Goal: Information Seeking & Learning: Check status

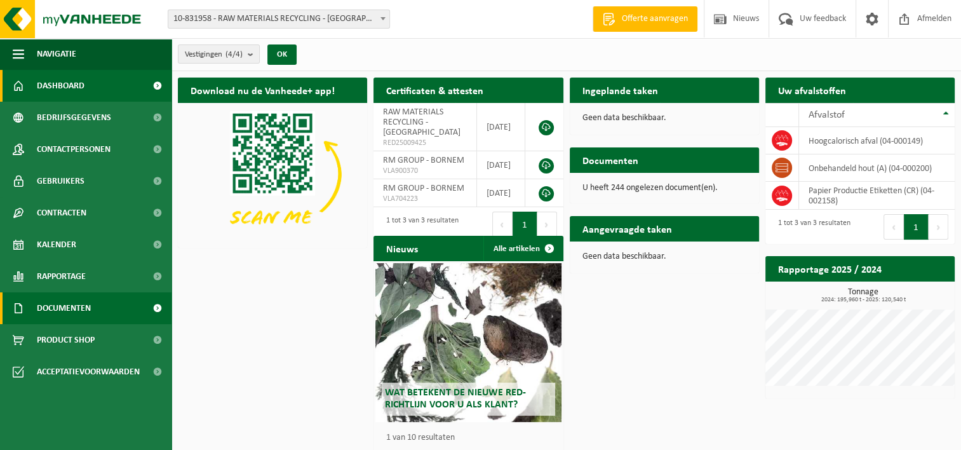
drag, startPoint x: 82, startPoint y: 306, endPoint x: 50, endPoint y: 310, distance: 32.0
click at [82, 305] on span "Documenten" at bounding box center [64, 308] width 54 height 32
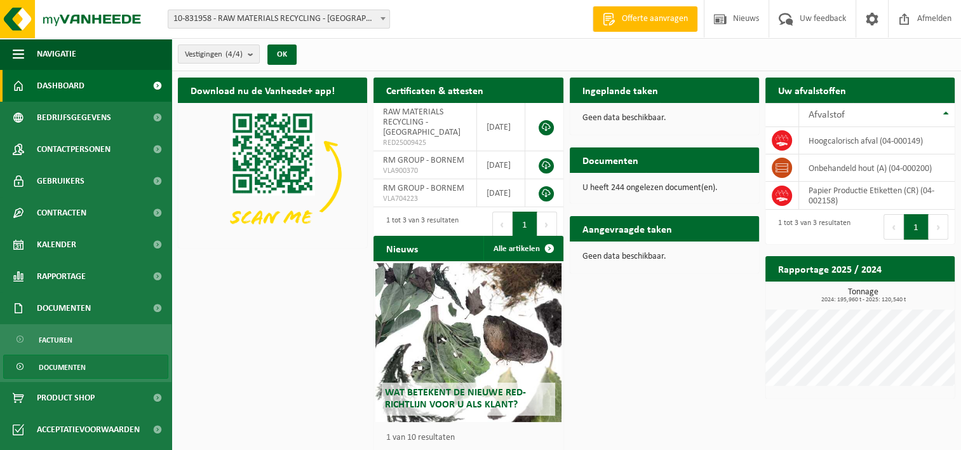
click at [109, 371] on link "Documenten" at bounding box center [85, 366] width 165 height 24
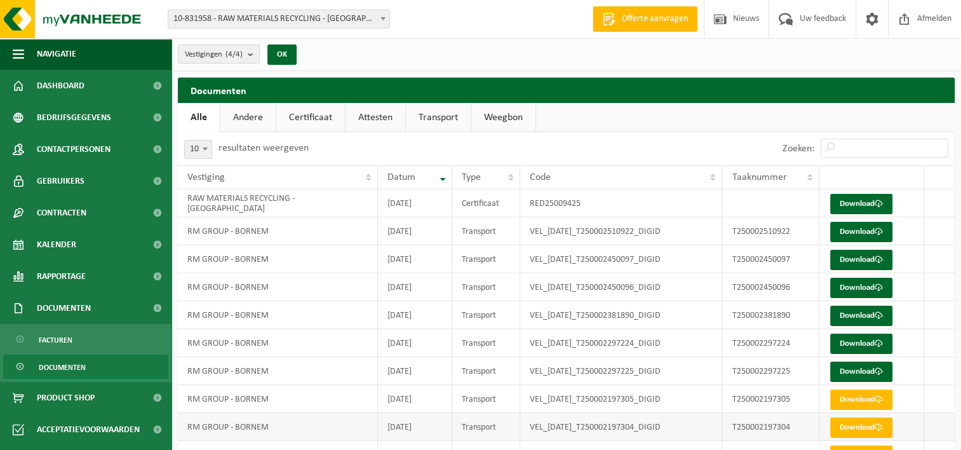
scroll to position [65, 0]
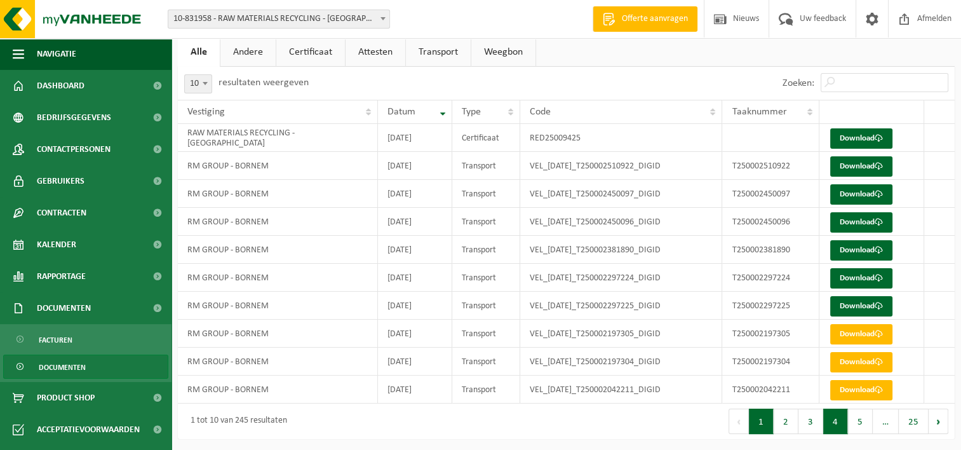
click at [834, 424] on button "4" at bounding box center [835, 420] width 25 height 25
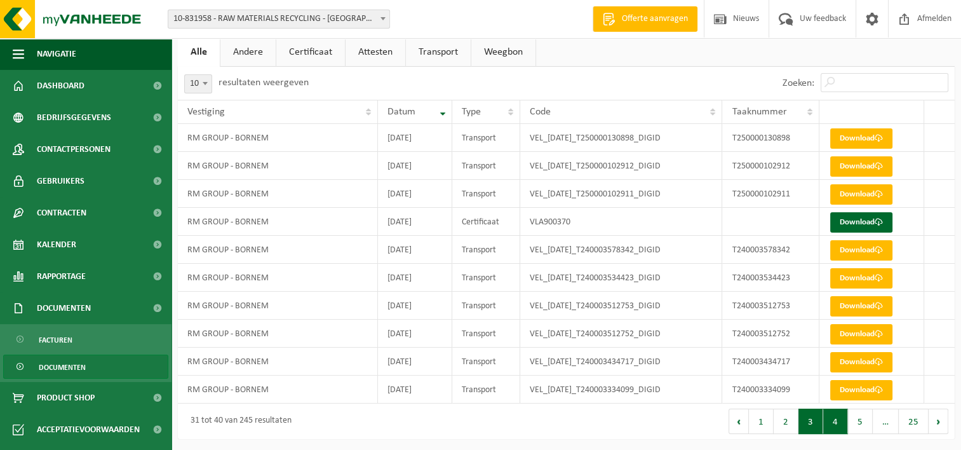
click at [813, 419] on button "3" at bounding box center [810, 420] width 25 height 25
click at [833, 418] on button "4" at bounding box center [835, 420] width 25 height 25
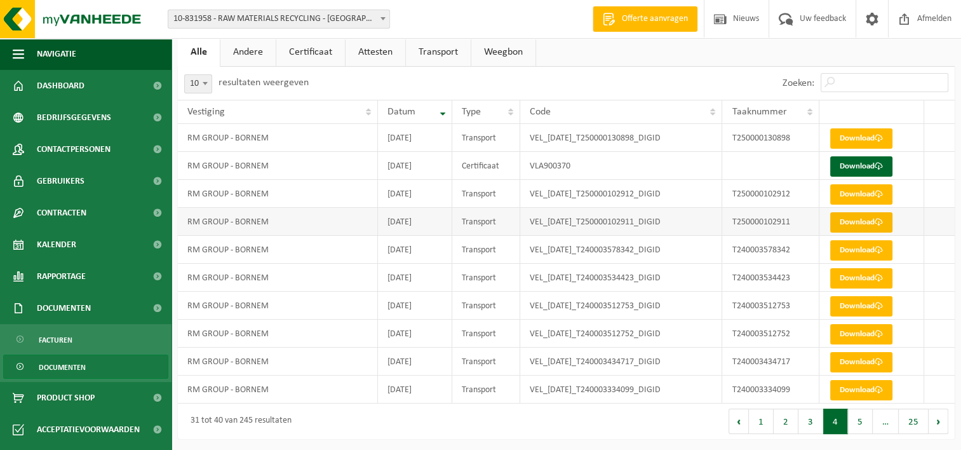
click at [848, 219] on link "Download" at bounding box center [861, 222] width 62 height 20
click at [873, 218] on link "Download" at bounding box center [861, 222] width 62 height 20
click at [606, 89] on div "Zoeken:" at bounding box center [760, 83] width 389 height 33
click at [868, 200] on link "Download" at bounding box center [861, 194] width 62 height 20
click at [853, 136] on link "Download" at bounding box center [861, 138] width 62 height 20
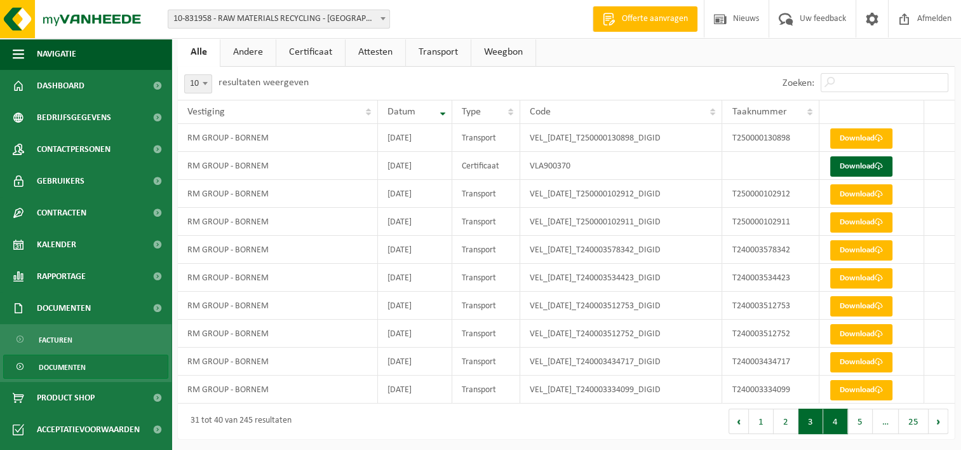
click at [820, 418] on button "3" at bounding box center [810, 420] width 25 height 25
click at [837, 419] on button "4" at bounding box center [835, 420] width 25 height 25
click at [852, 165] on link "Download" at bounding box center [861, 166] width 62 height 20
click at [858, 137] on link "Download" at bounding box center [861, 138] width 62 height 20
click at [869, 135] on link "Download" at bounding box center [861, 138] width 62 height 20
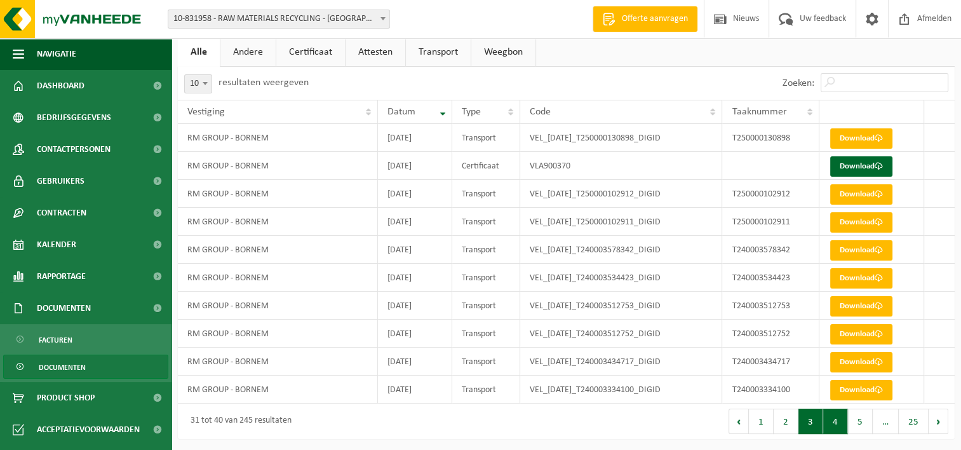
click at [813, 418] on button "3" at bounding box center [810, 420] width 25 height 25
click at [830, 419] on button "4" at bounding box center [835, 420] width 25 height 25
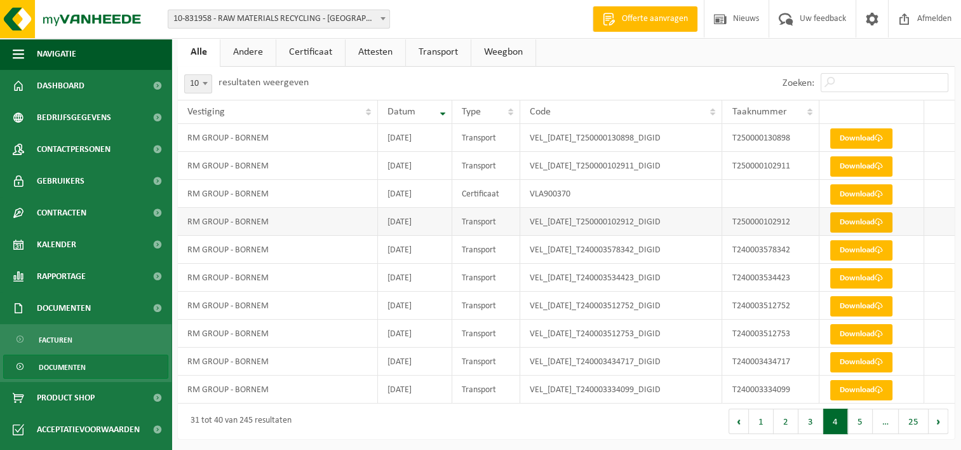
click at [869, 224] on link "Download" at bounding box center [861, 222] width 62 height 20
click at [864, 166] on link "Download" at bounding box center [861, 166] width 62 height 20
click at [843, 137] on link "Download" at bounding box center [861, 138] width 62 height 20
click at [812, 420] on button "3" at bounding box center [810, 420] width 25 height 25
click at [855, 385] on link "Download" at bounding box center [861, 390] width 62 height 20
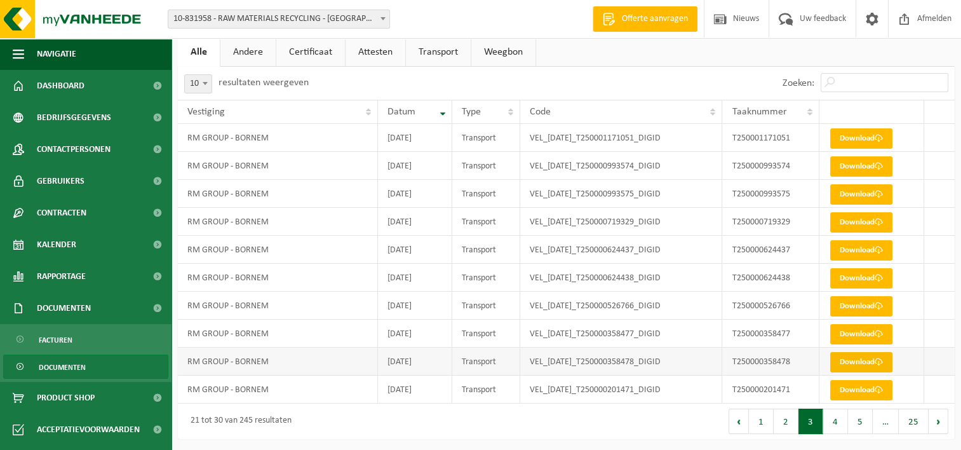
click at [873, 356] on link "Download" at bounding box center [861, 362] width 62 height 20
click at [846, 333] on link "Download" at bounding box center [861, 334] width 62 height 20
click at [874, 303] on link "Download" at bounding box center [861, 306] width 62 height 20
click at [861, 279] on link "Download" at bounding box center [861, 278] width 62 height 20
click at [873, 275] on link "Download" at bounding box center [861, 278] width 62 height 20
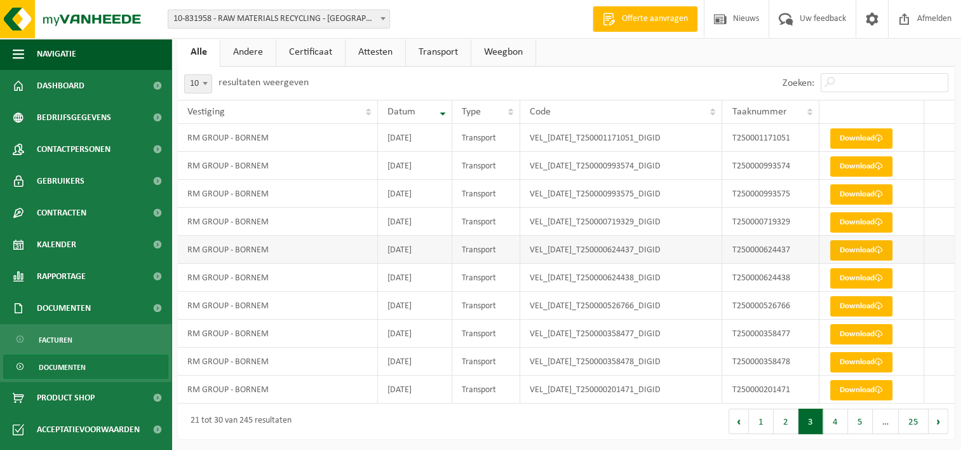
click at [852, 248] on link "Download" at bounding box center [861, 250] width 62 height 20
click at [856, 221] on link "Download" at bounding box center [861, 222] width 62 height 20
click at [867, 221] on link "Download" at bounding box center [861, 222] width 62 height 20
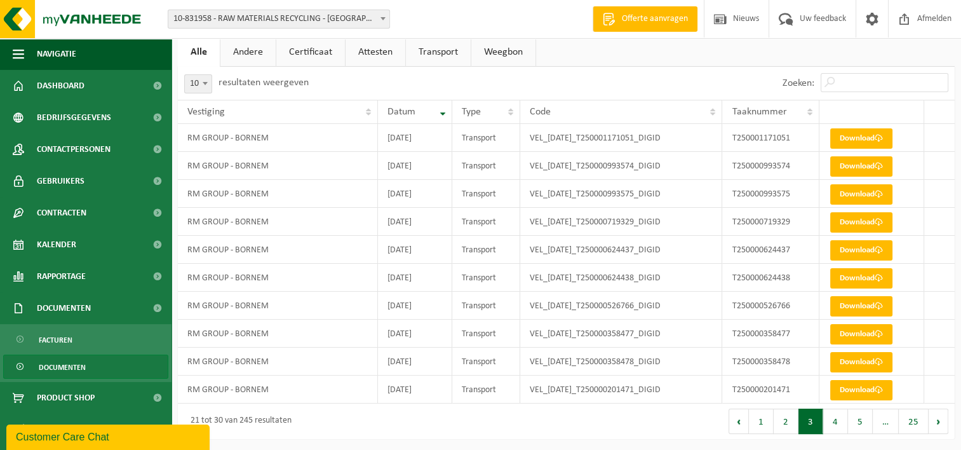
drag, startPoint x: 841, startPoint y: 418, endPoint x: 450, endPoint y: 350, distance: 396.4
click at [841, 418] on button "4" at bounding box center [835, 420] width 25 height 25
click at [382, 18] on b at bounding box center [382, 18] width 5 height 3
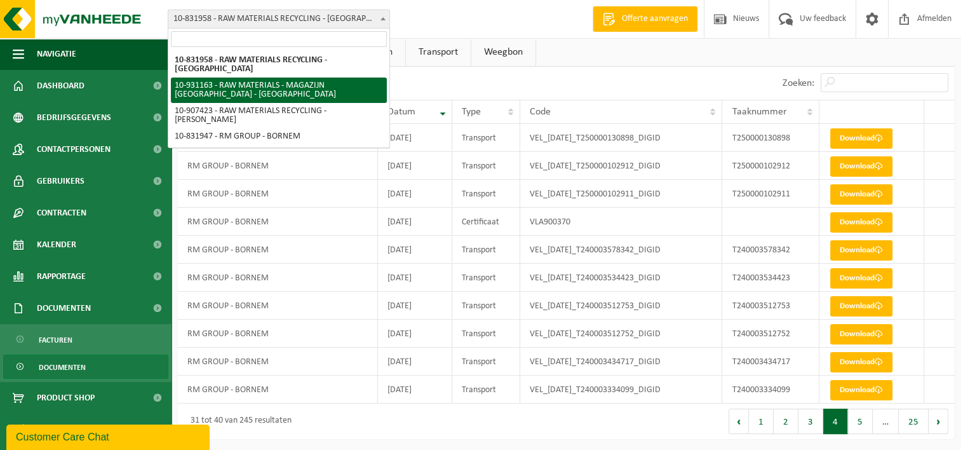
select select "134606"
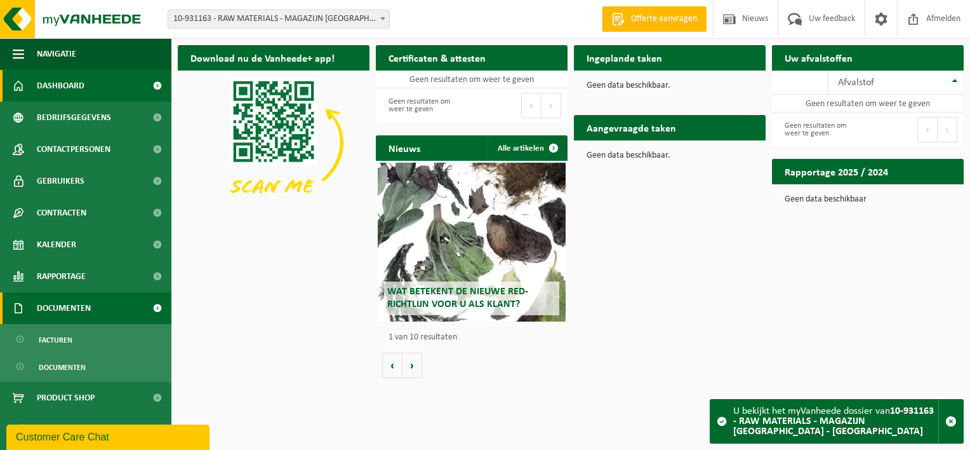
click at [84, 305] on span "Documenten" at bounding box center [64, 308] width 54 height 32
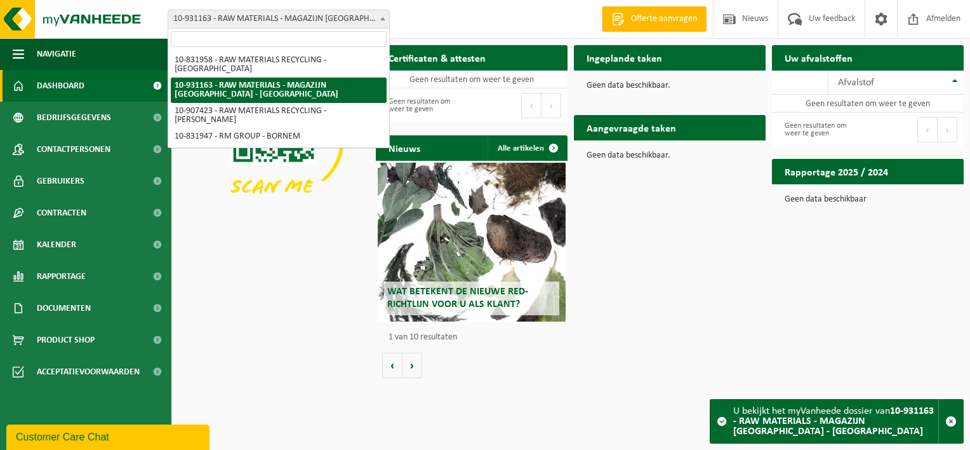
click at [384, 20] on b at bounding box center [382, 18] width 5 height 3
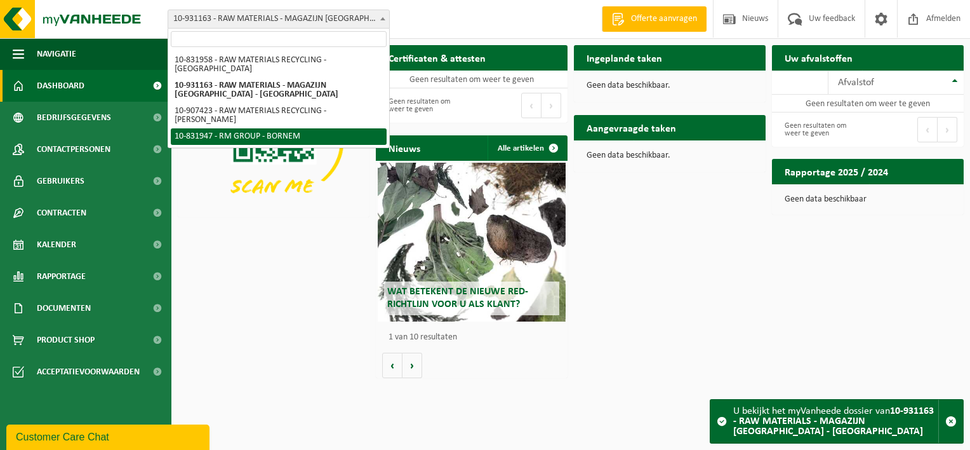
select select "91754"
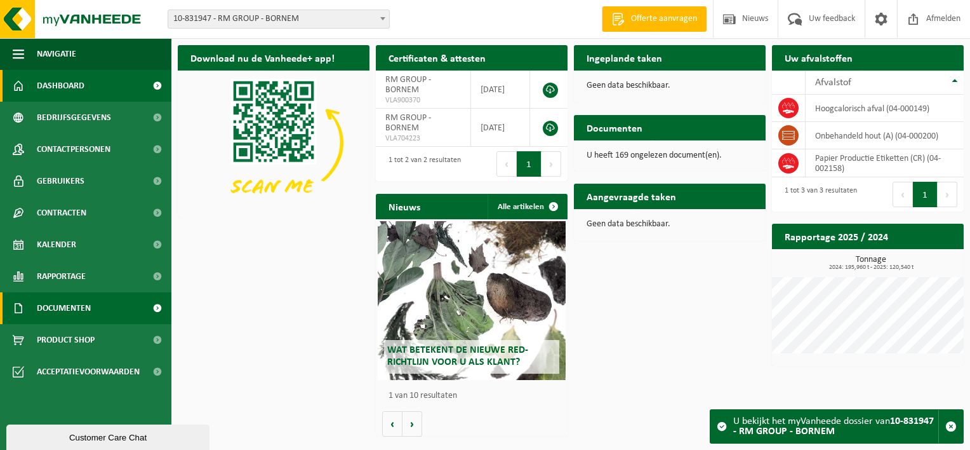
click at [100, 306] on link "Documenten" at bounding box center [85, 308] width 171 height 32
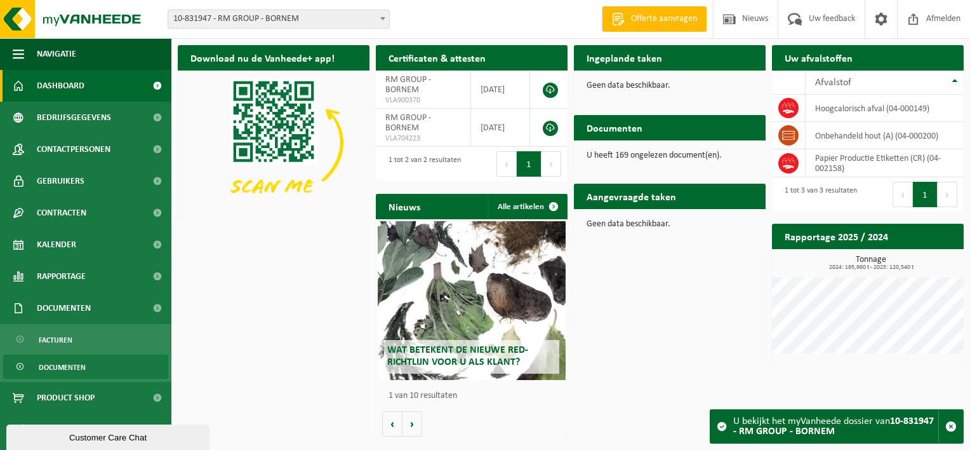
click at [72, 370] on span "Documenten" at bounding box center [62, 367] width 47 height 24
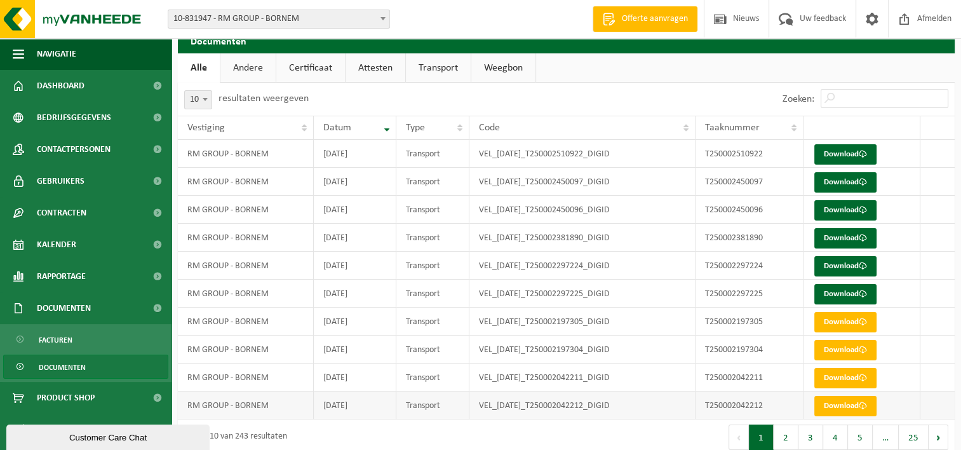
scroll to position [33, 0]
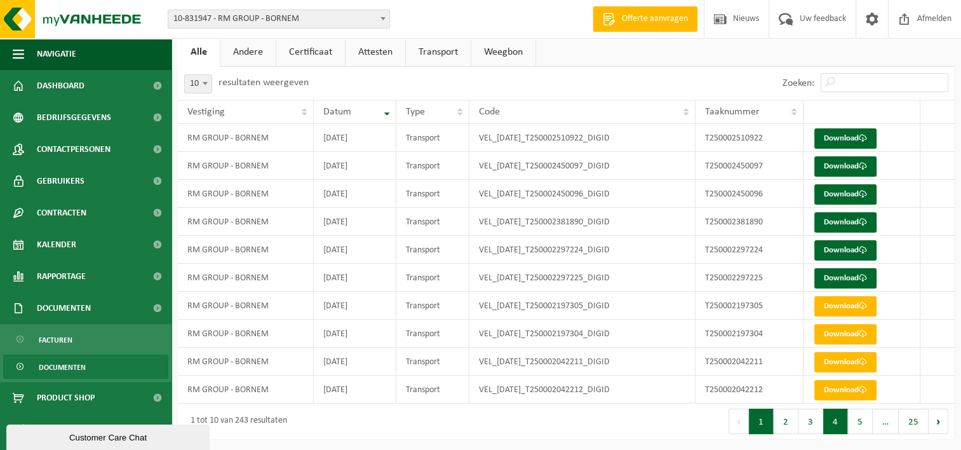
click at [829, 420] on button "4" at bounding box center [835, 420] width 25 height 25
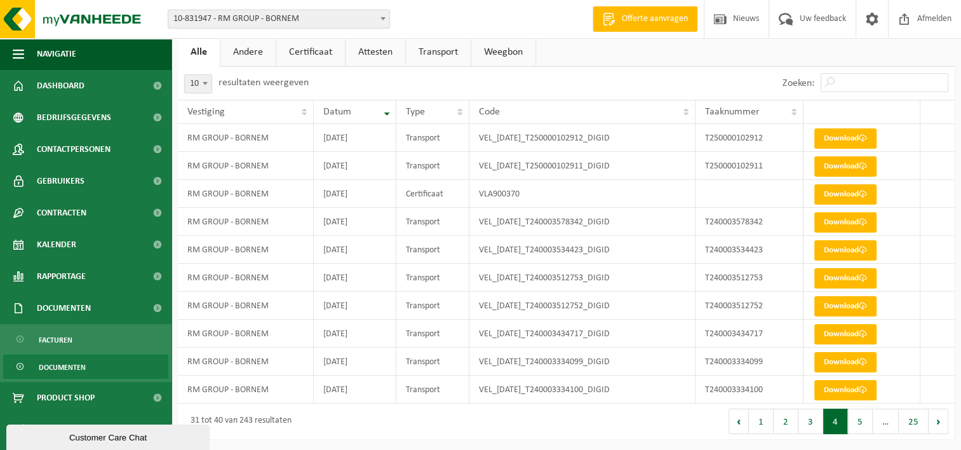
click at [203, 49] on link "Alle" at bounding box center [199, 51] width 42 height 29
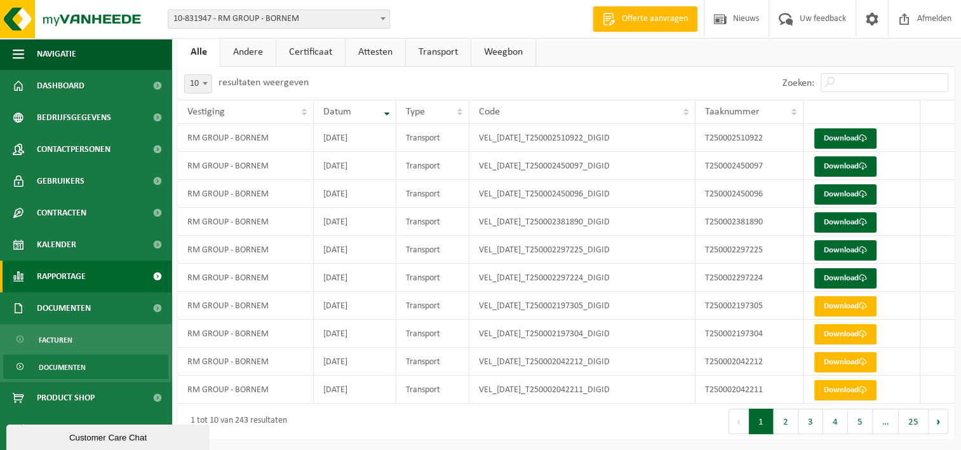
click at [76, 279] on span "Rapportage" at bounding box center [61, 276] width 49 height 32
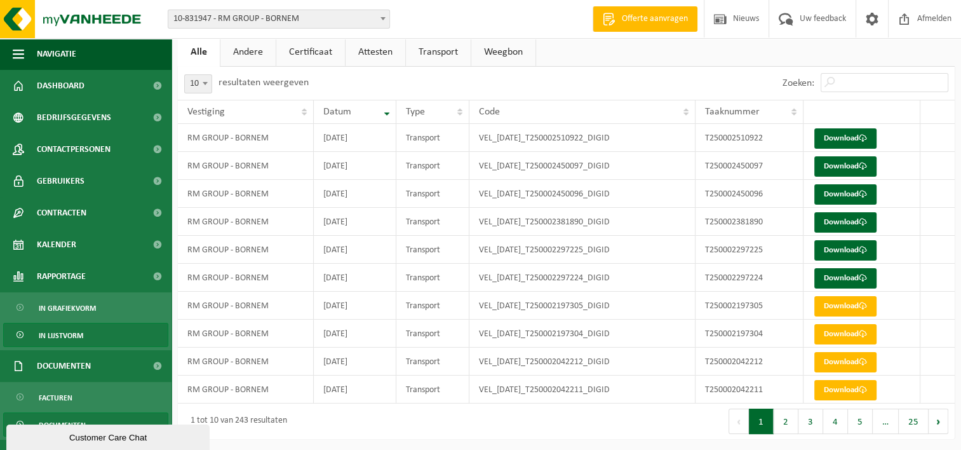
click at [74, 325] on span "In lijstvorm" at bounding box center [61, 335] width 44 height 24
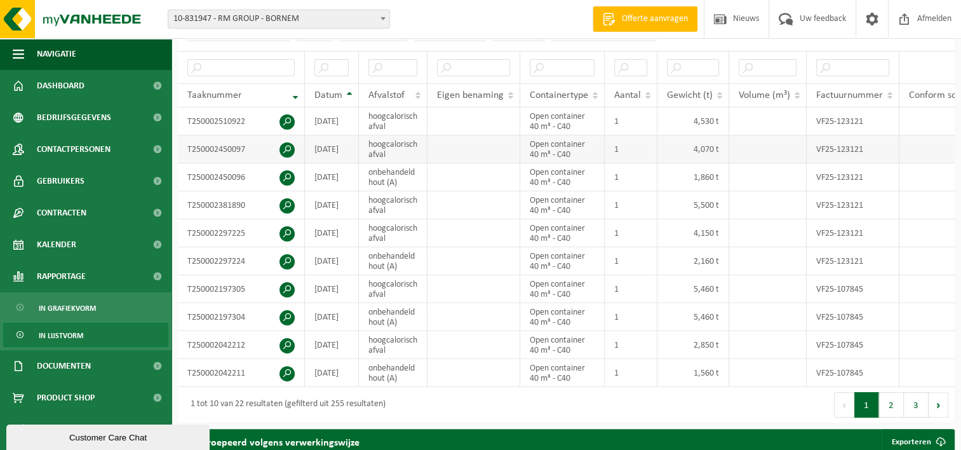
scroll to position [254, 0]
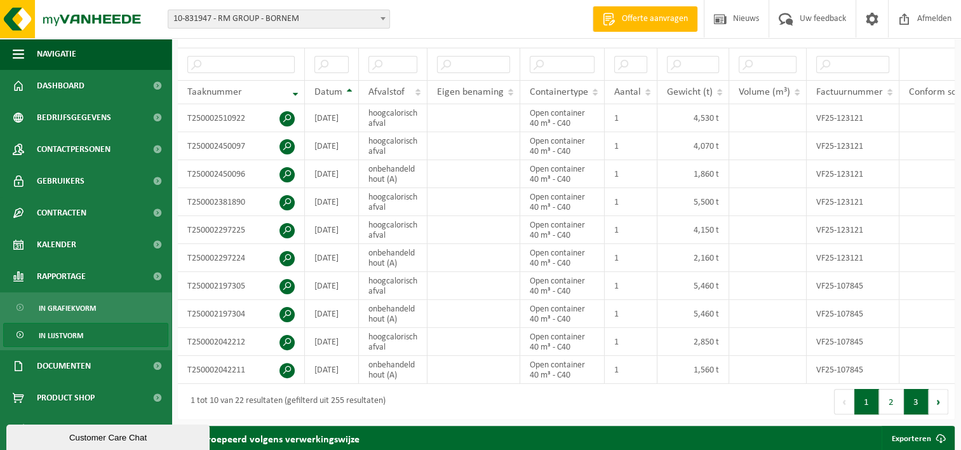
click at [905, 410] on button "3" at bounding box center [916, 401] width 25 height 25
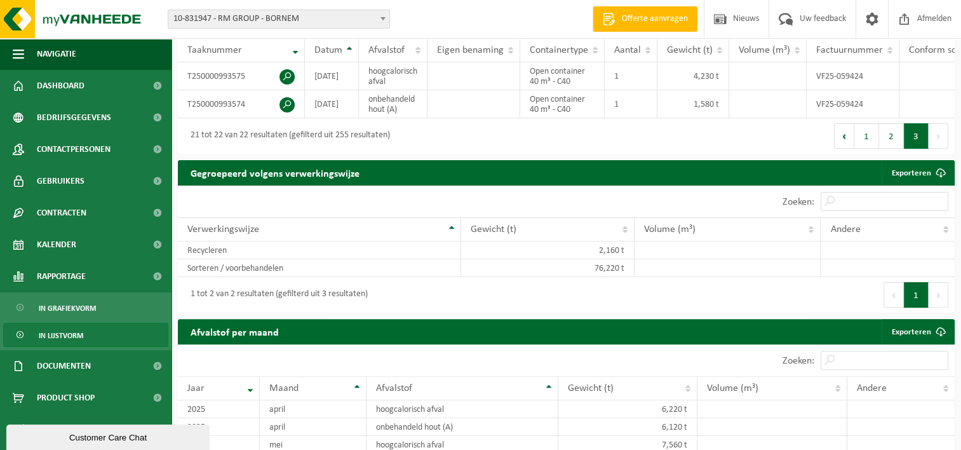
scroll to position [317, 0]
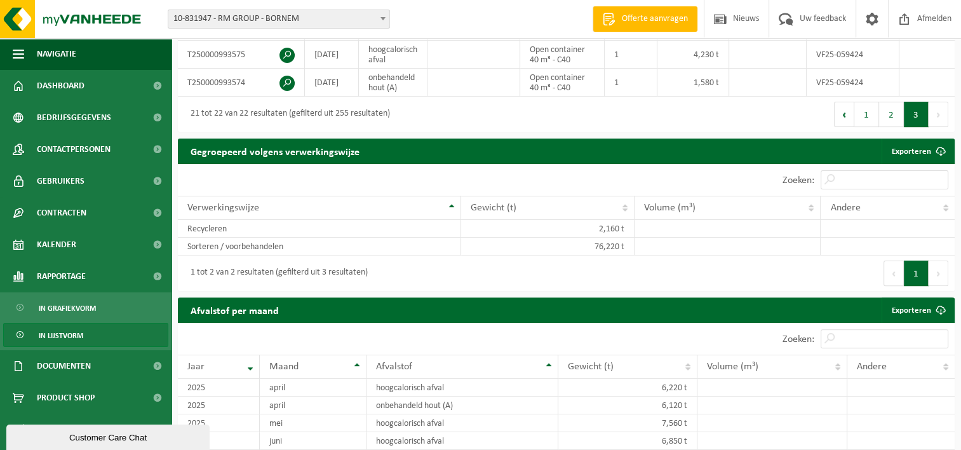
click at [935, 279] on button "Volgende" at bounding box center [938, 272] width 20 height 25
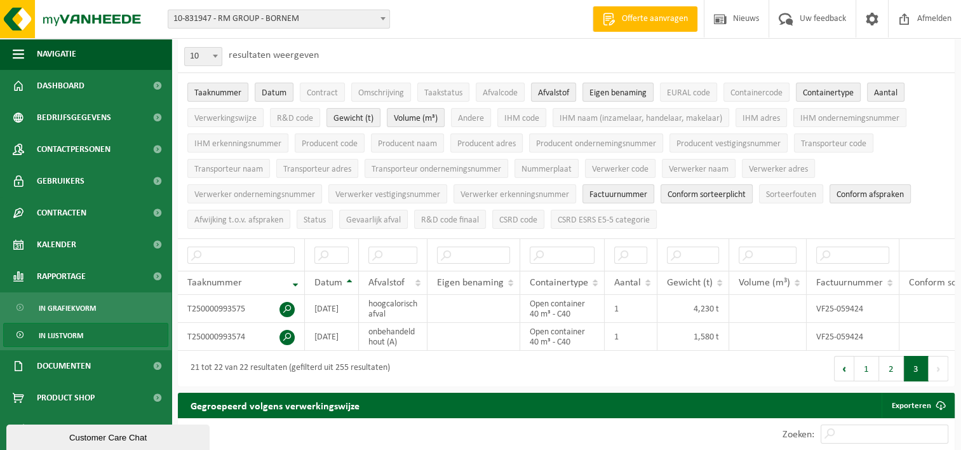
scroll to position [0, 0]
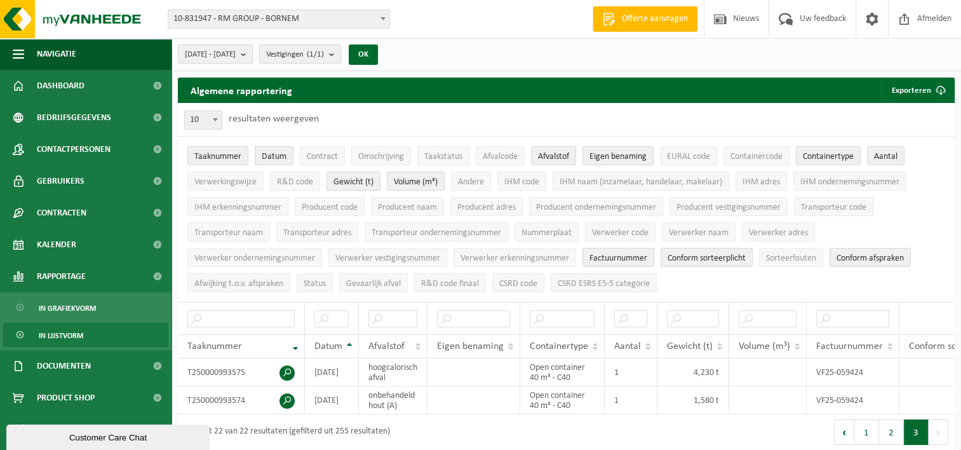
click at [299, 20] on span "10-831947 - RM GROUP - BORNEM" at bounding box center [278, 19] width 221 height 18
click at [252, 51] on b "submit" at bounding box center [246, 54] width 11 height 18
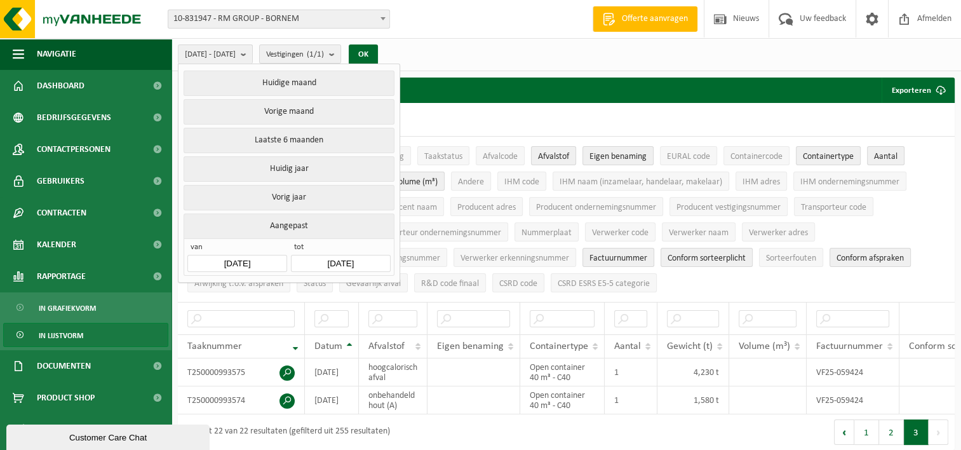
click at [274, 260] on input "[DATE]" at bounding box center [236, 263] width 99 height 17
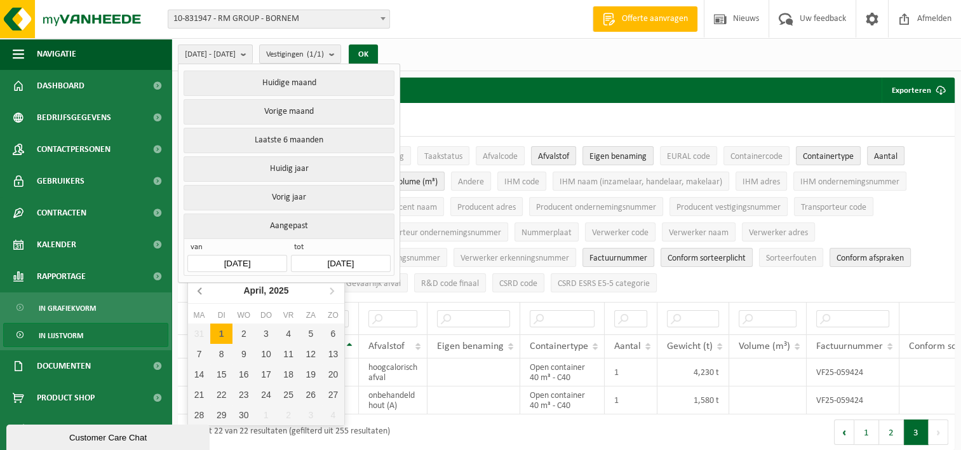
click at [206, 290] on icon at bounding box center [200, 290] width 20 height 20
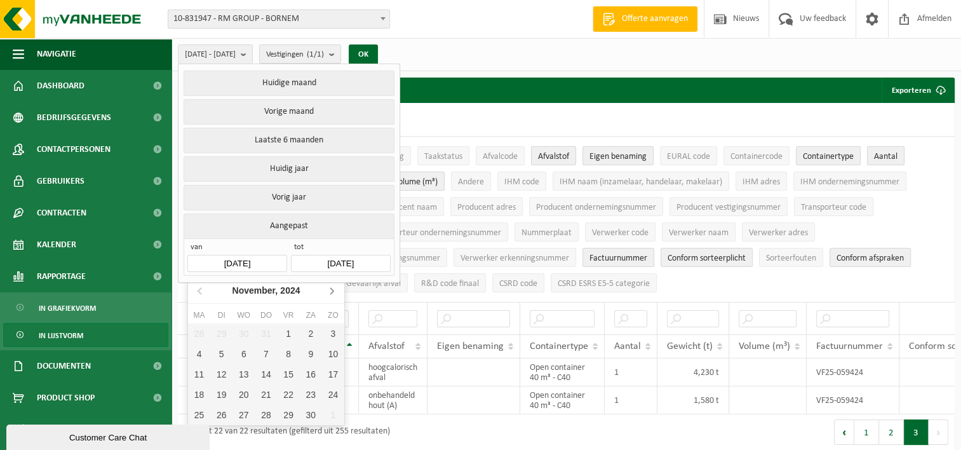
click at [331, 284] on icon at bounding box center [331, 290] width 20 height 20
click at [243, 335] on div "1" at bounding box center [243, 333] width 22 height 20
type input "[DATE]"
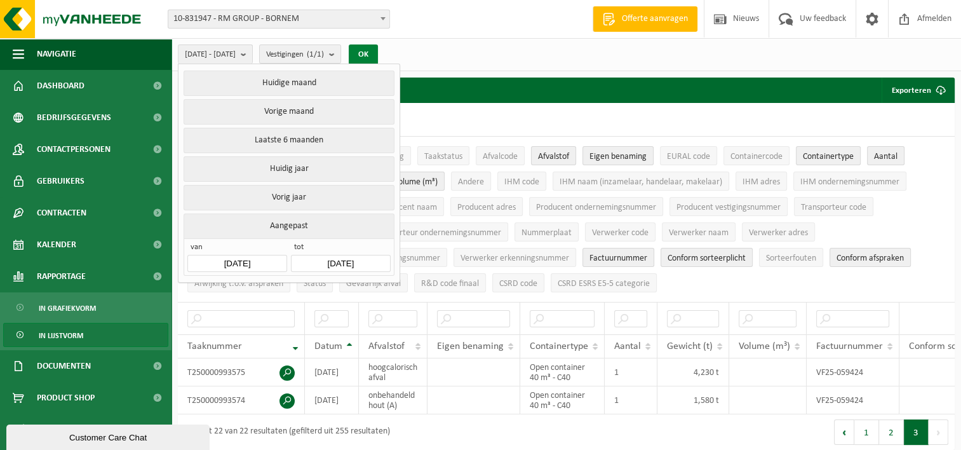
click at [378, 46] on button "OK" at bounding box center [363, 54] width 29 height 20
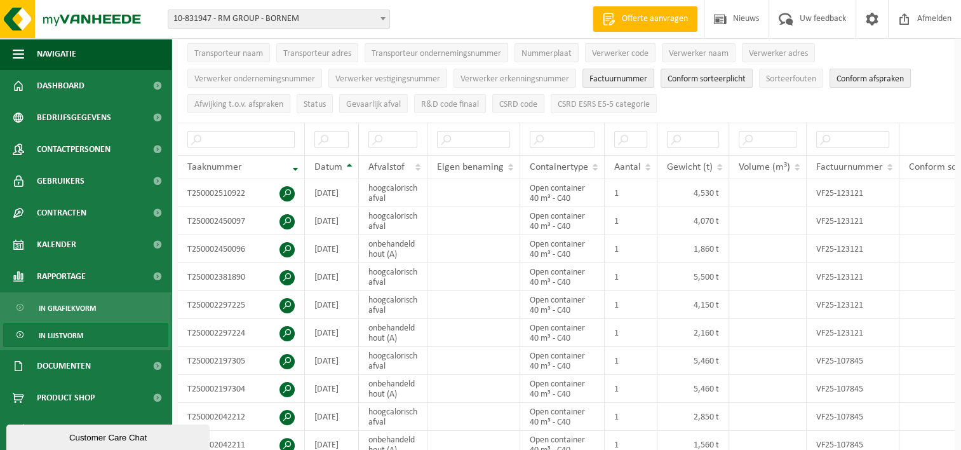
scroll to position [317, 0]
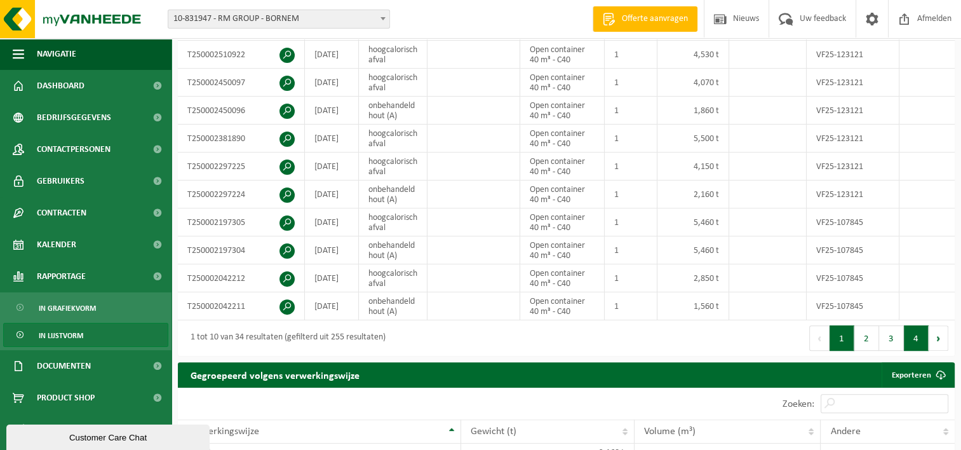
click at [918, 343] on button "4" at bounding box center [916, 337] width 25 height 25
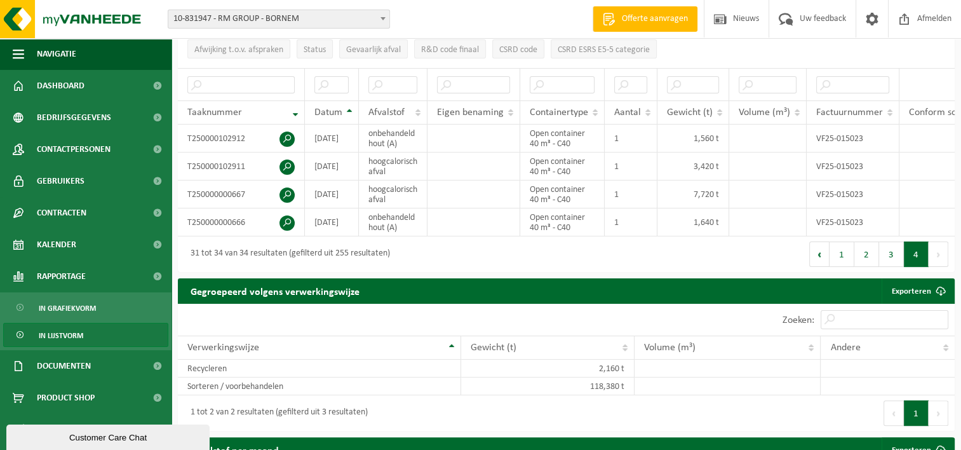
scroll to position [0, 0]
click at [227, 220] on td "T250000000666" at bounding box center [241, 222] width 127 height 28
drag, startPoint x: 247, startPoint y: 219, endPoint x: 181, endPoint y: 211, distance: 66.6
click at [181, 211] on td "T250000000666" at bounding box center [241, 222] width 127 height 28
drag, startPoint x: 181, startPoint y: 211, endPoint x: 210, endPoint y: 224, distance: 31.3
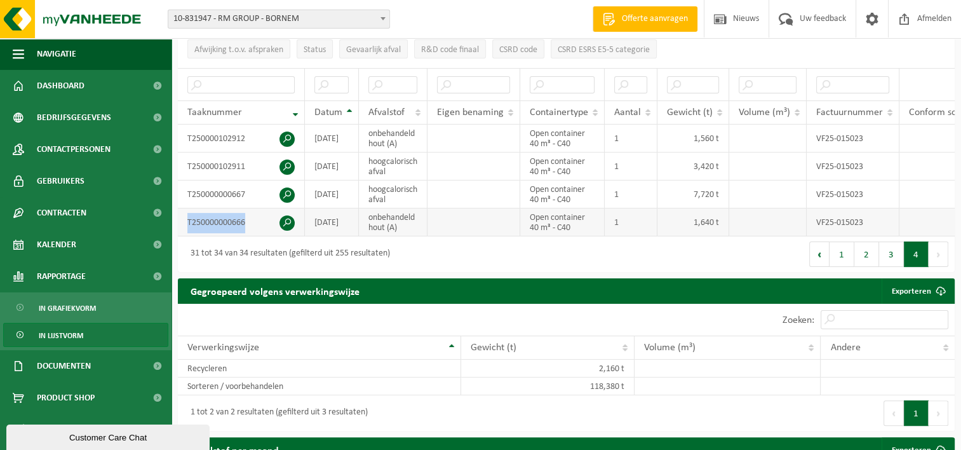
copy td "T250000000666"
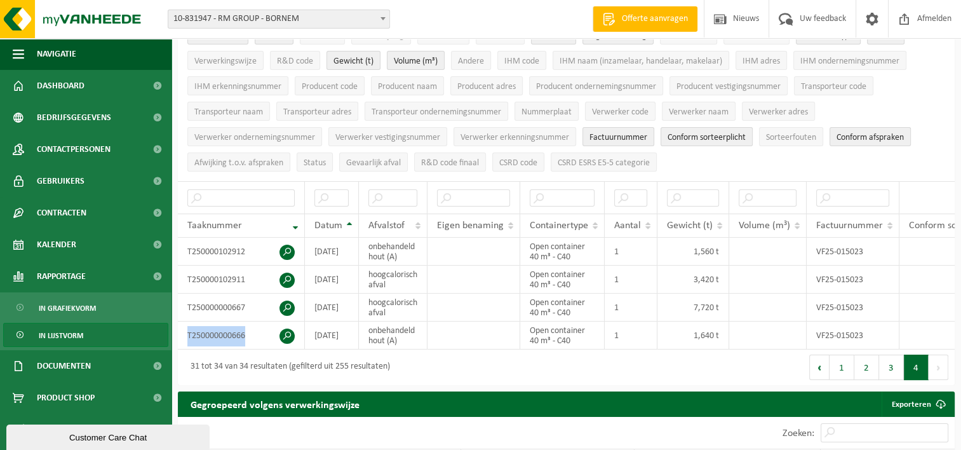
scroll to position [127, 0]
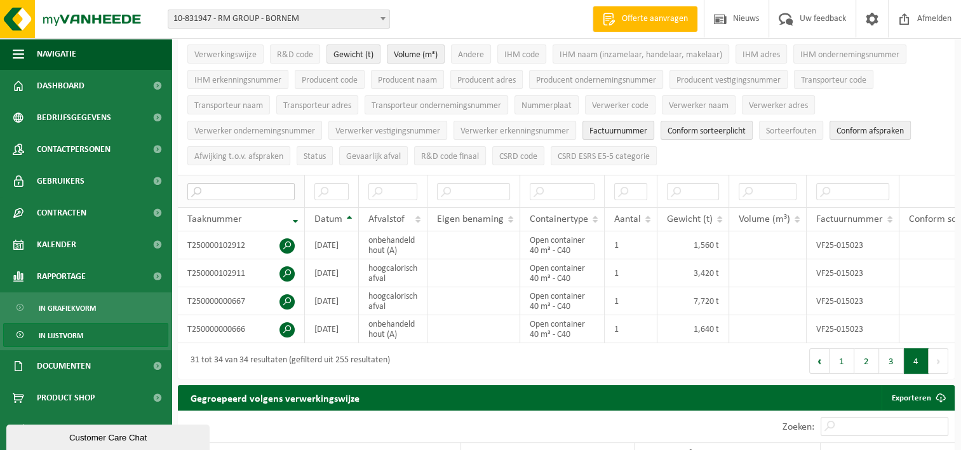
click at [239, 183] on input "text" at bounding box center [240, 191] width 107 height 17
paste input "T250000000666"
type input "T250000000666"
click at [104, 364] on link "Documenten" at bounding box center [85, 366] width 171 height 32
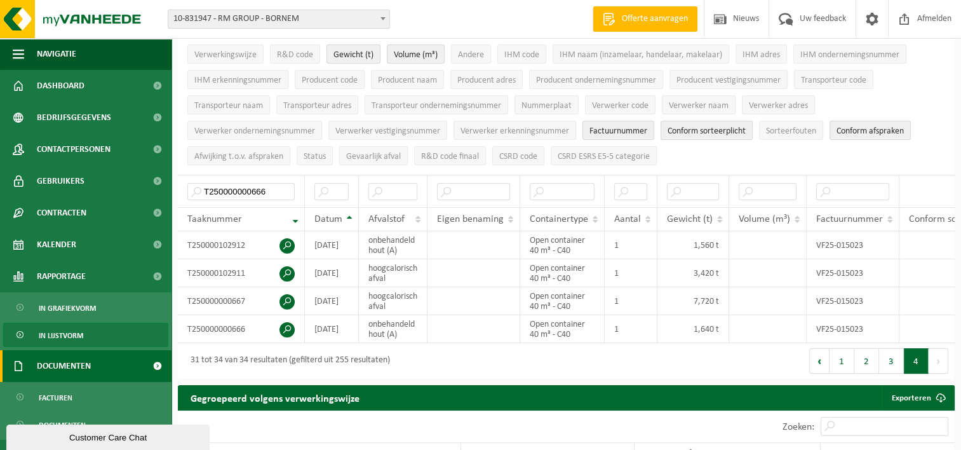
click at [83, 361] on span "Documenten" at bounding box center [64, 366] width 54 height 32
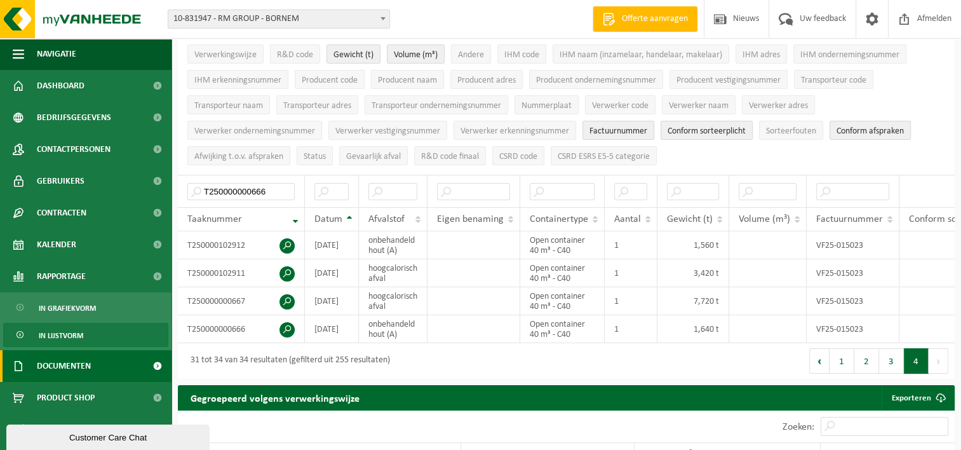
click at [76, 358] on span "Documenten" at bounding box center [64, 366] width 54 height 32
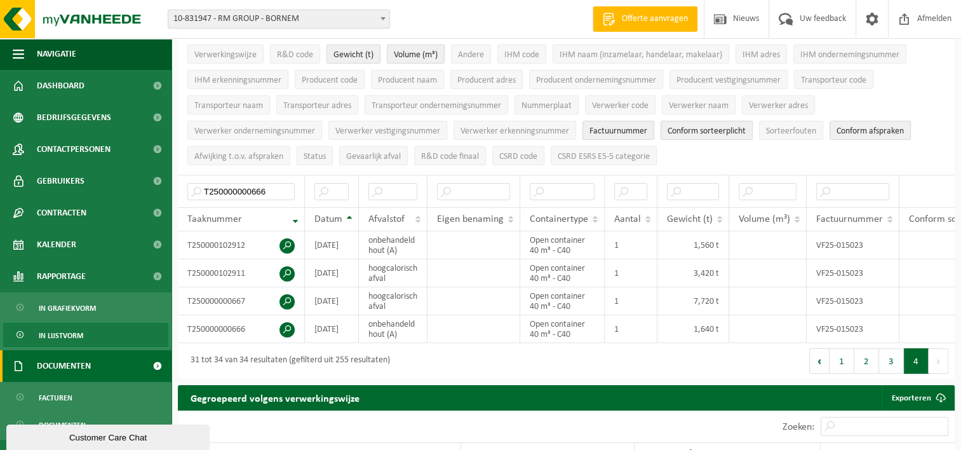
click at [77, 364] on span "Documenten" at bounding box center [64, 366] width 54 height 32
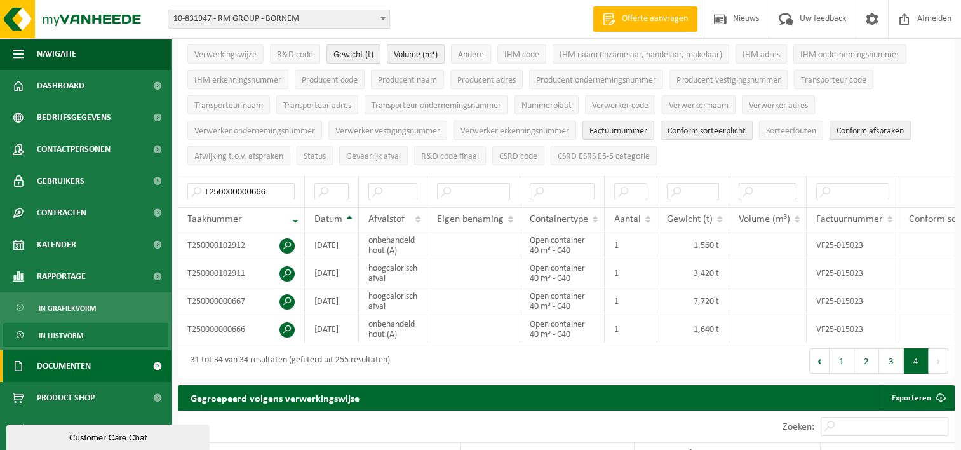
click at [155, 363] on span at bounding box center [157, 366] width 29 height 32
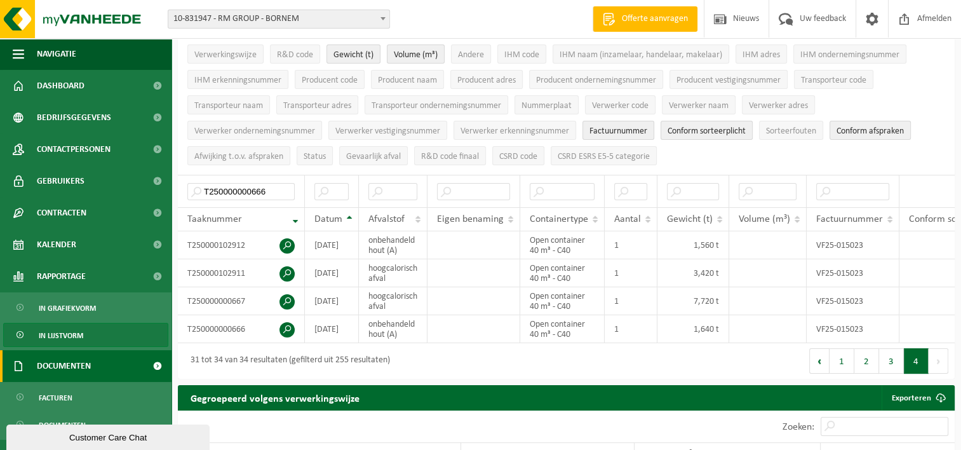
click at [84, 359] on span "Documenten" at bounding box center [64, 366] width 54 height 32
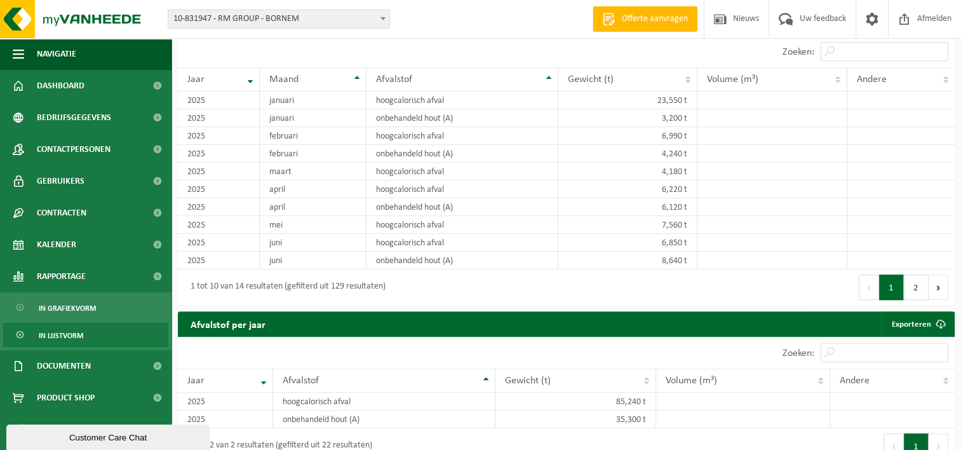
scroll to position [630, 0]
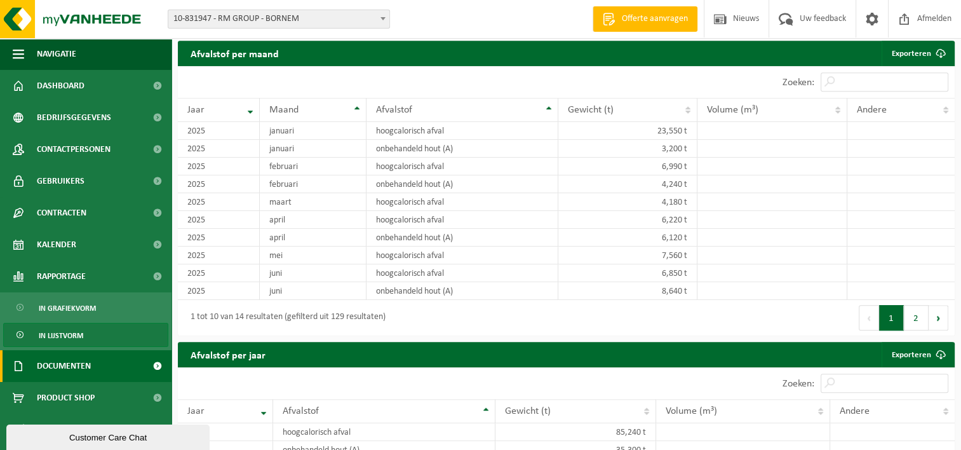
click at [69, 364] on span "Documenten" at bounding box center [64, 366] width 54 height 32
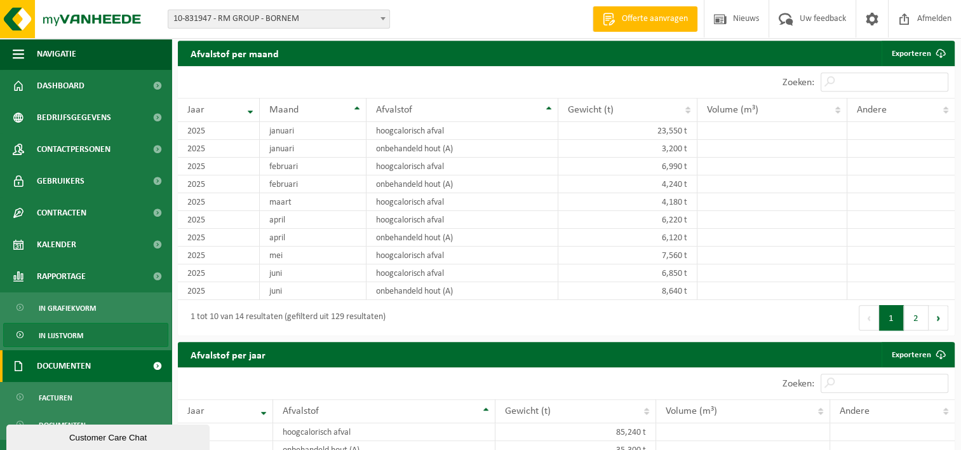
click at [91, 359] on span "Documenten" at bounding box center [64, 366] width 54 height 32
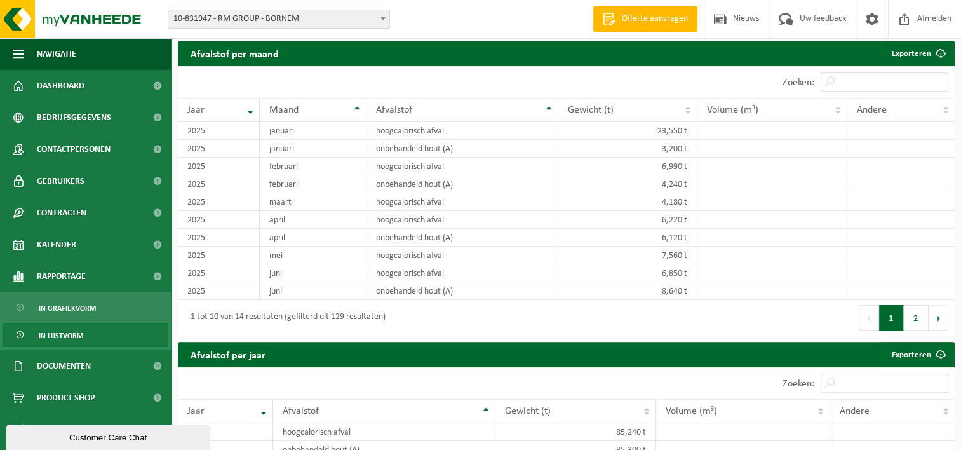
click at [107, 330] on link "In lijstvorm" at bounding box center [85, 335] width 165 height 24
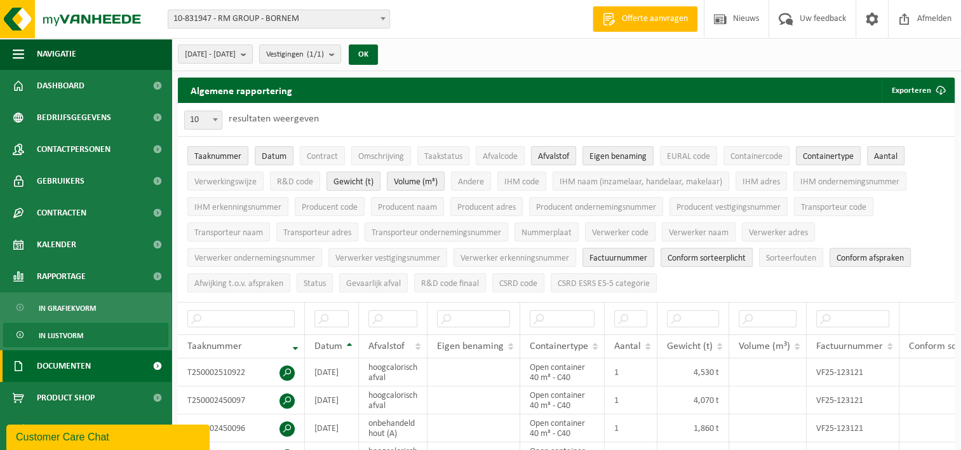
click at [131, 370] on link "Documenten" at bounding box center [85, 366] width 171 height 32
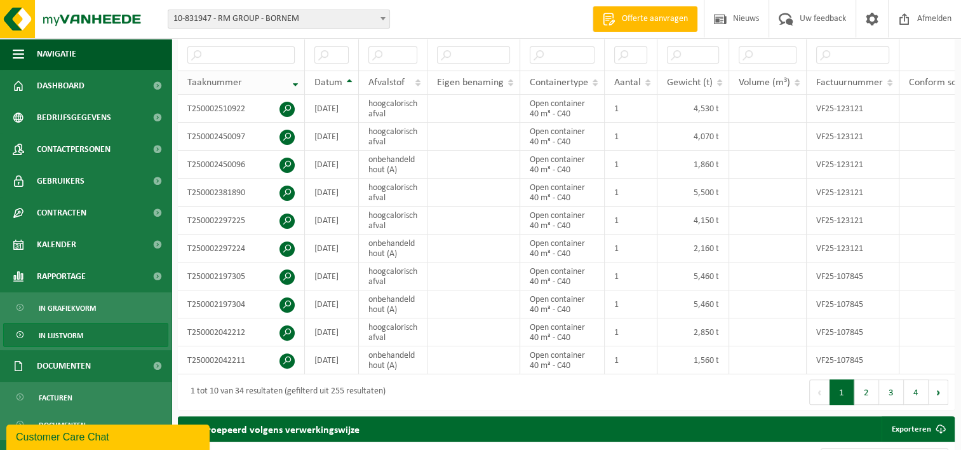
scroll to position [317, 0]
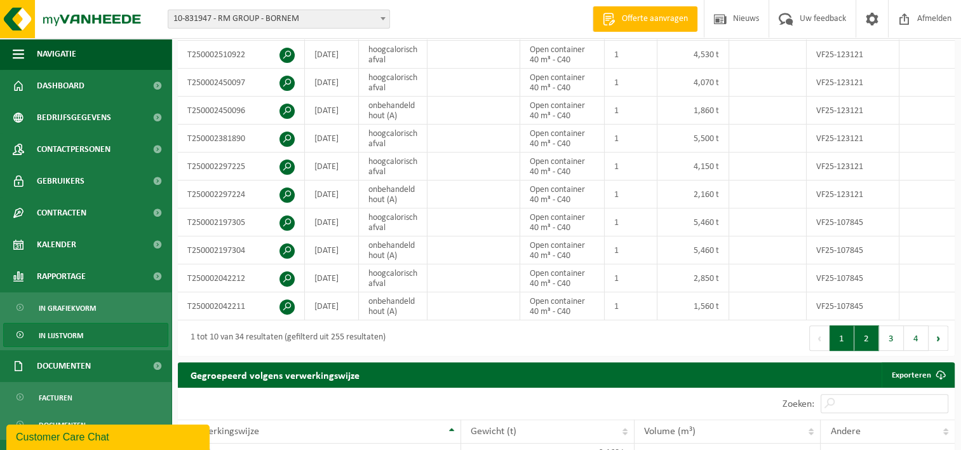
click at [870, 345] on button "2" at bounding box center [866, 337] width 25 height 25
click at [893, 346] on button "3" at bounding box center [891, 337] width 25 height 25
click at [912, 345] on button "4" at bounding box center [916, 337] width 25 height 25
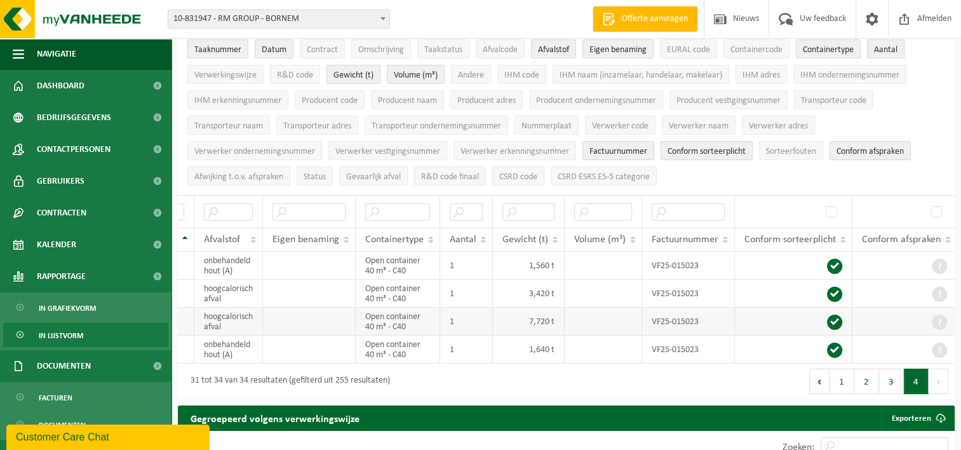
scroll to position [0, 0]
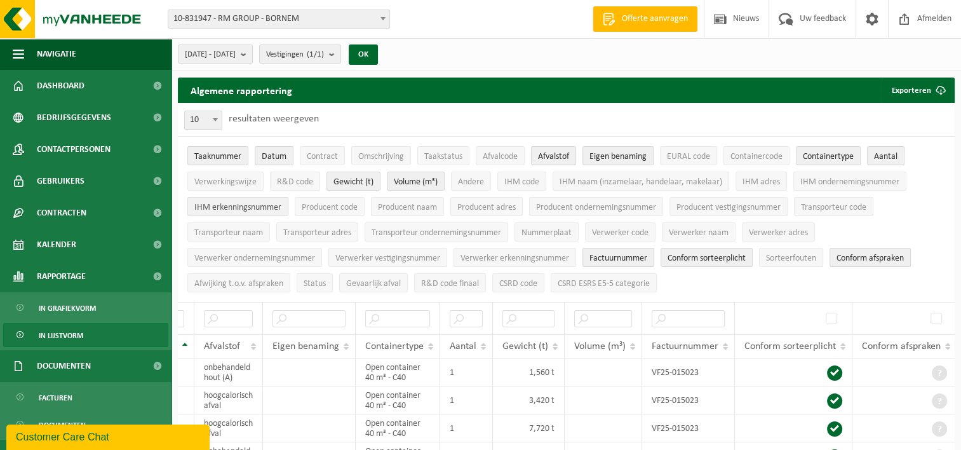
click at [230, 206] on span "IHM erkenningsnummer" at bounding box center [237, 208] width 87 height 10
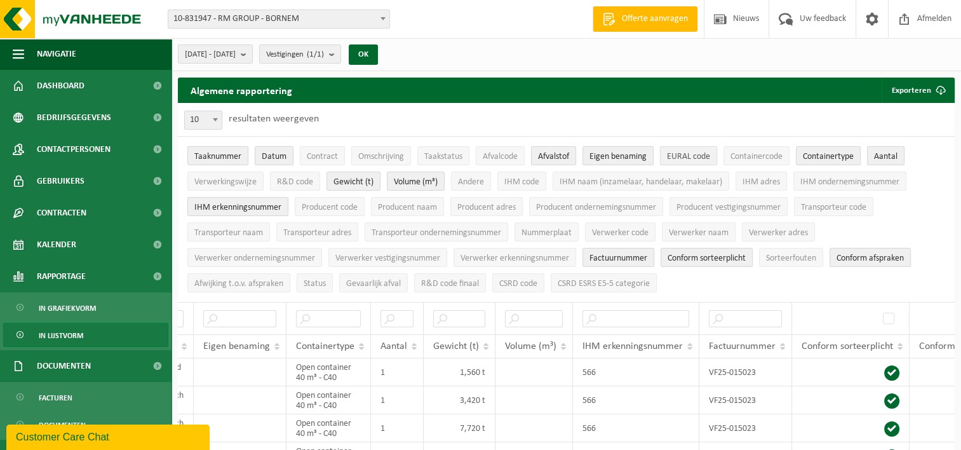
click at [695, 157] on span "EURAL code" at bounding box center [688, 157] width 43 height 10
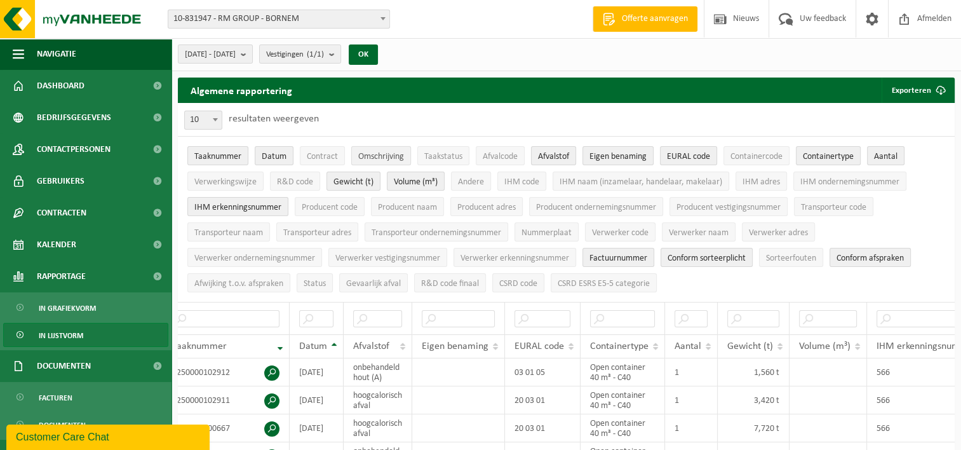
click at [385, 152] on span "Omschrijving" at bounding box center [381, 157] width 46 height 10
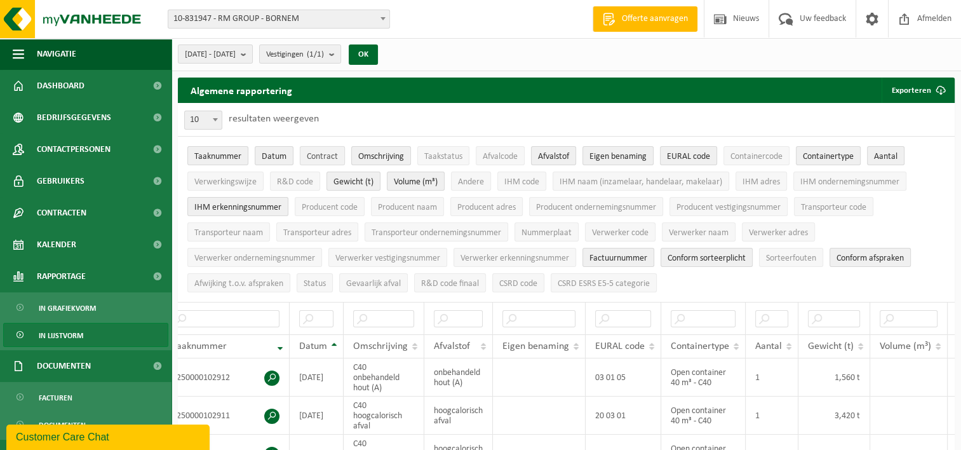
click at [318, 147] on button "Contract" at bounding box center [322, 155] width 45 height 19
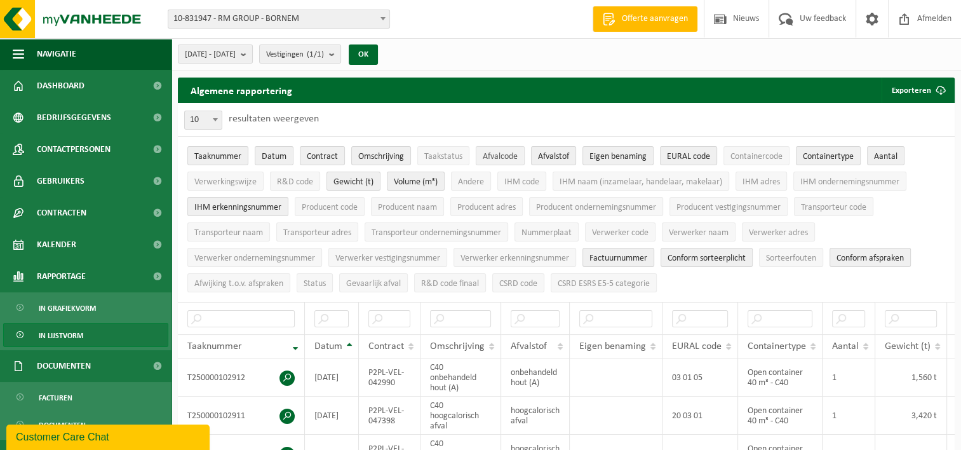
click at [499, 155] on span "Afvalcode" at bounding box center [500, 157] width 35 height 10
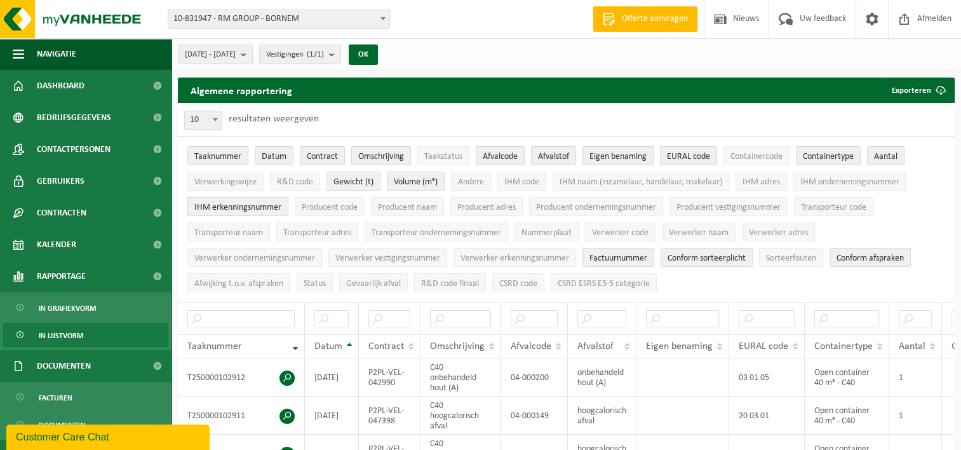
click at [502, 155] on span "Afvalcode" at bounding box center [500, 157] width 35 height 10
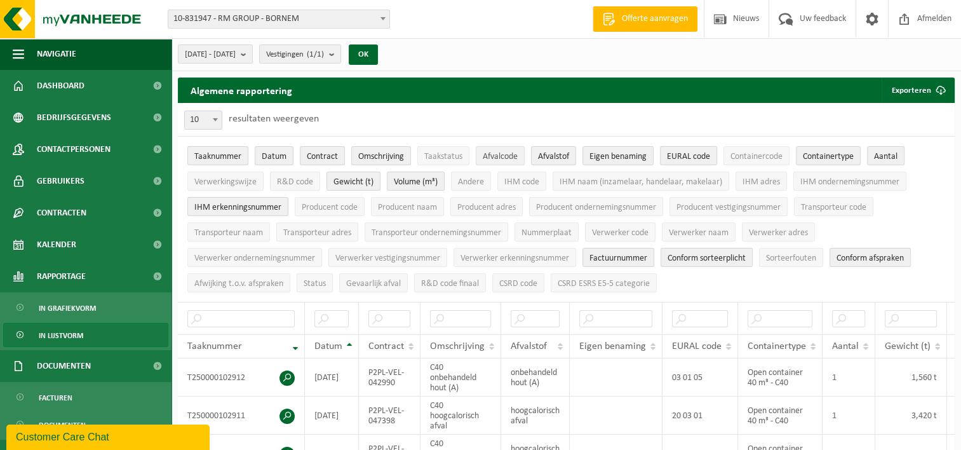
click at [502, 156] on span "Afvalcode" at bounding box center [500, 157] width 35 height 10
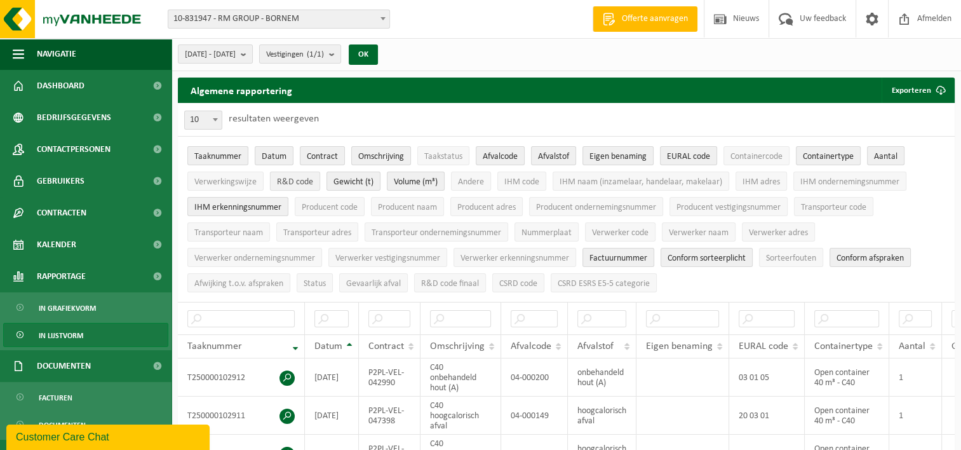
click at [294, 178] on span "R&D code" at bounding box center [295, 182] width 36 height 10
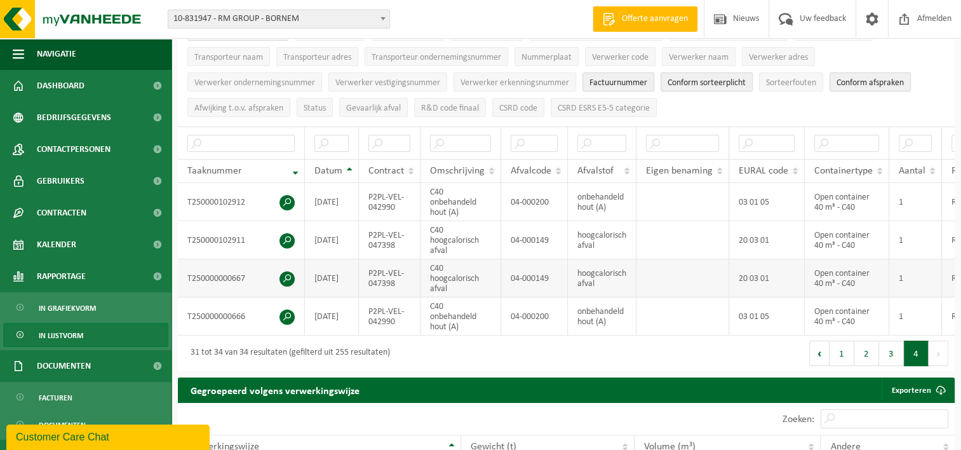
scroll to position [63, 0]
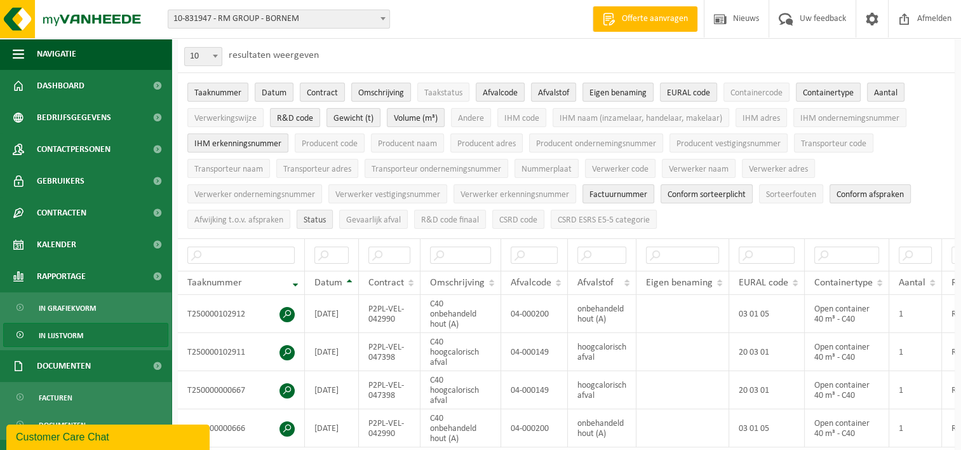
click at [324, 218] on span "Status" at bounding box center [315, 220] width 22 height 10
click at [453, 94] on span "Taakstatus" at bounding box center [443, 93] width 38 height 10
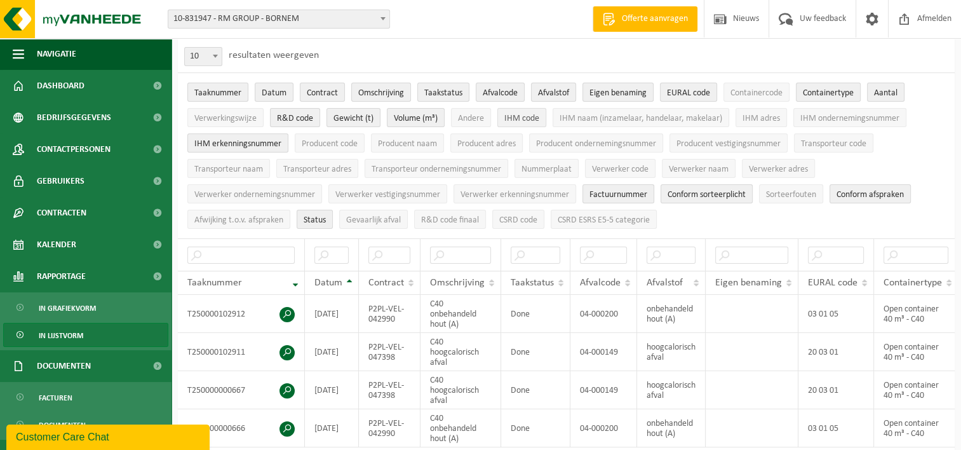
click at [517, 118] on span "IHM code" at bounding box center [521, 119] width 35 height 10
click at [770, 119] on span "IHM adres" at bounding box center [760, 119] width 37 height 10
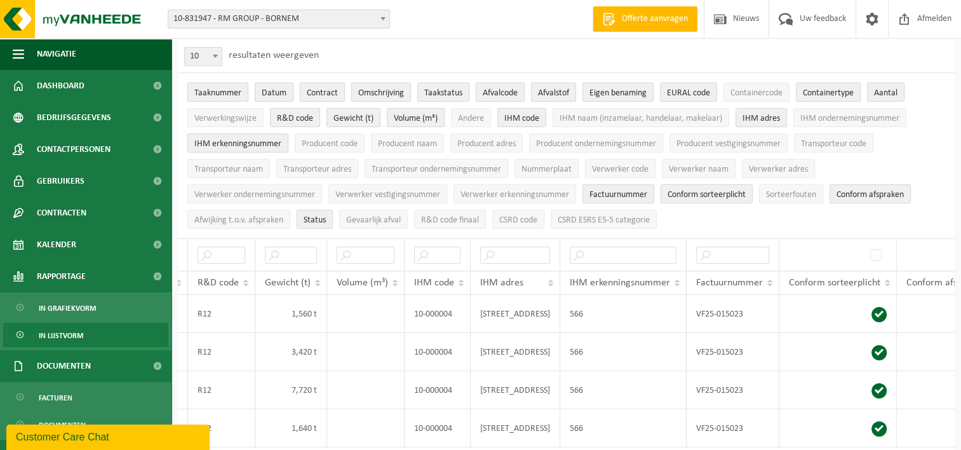
scroll to position [0, 846]
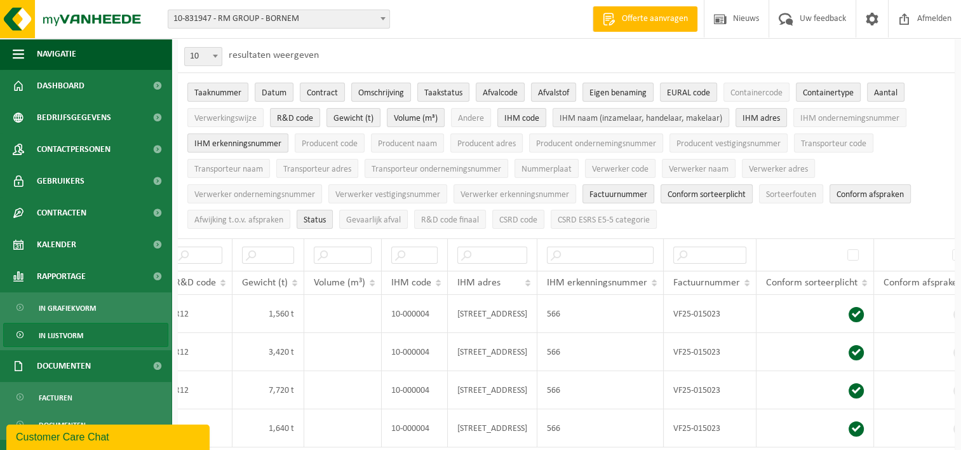
click at [596, 118] on span "IHM naam (inzamelaar, handelaar, makelaar)" at bounding box center [640, 119] width 163 height 10
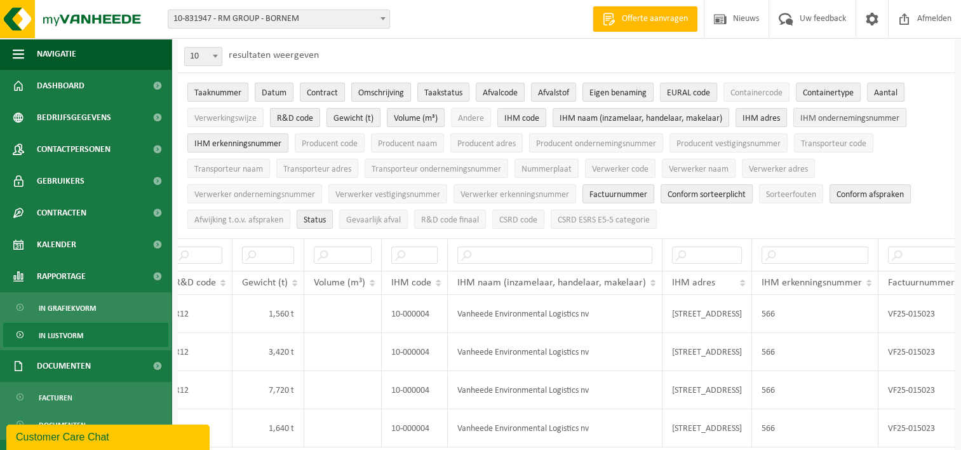
click at [852, 119] on span "IHM ondernemingsnummer" at bounding box center [849, 119] width 99 height 10
click at [343, 144] on span "Producent code" at bounding box center [330, 144] width 56 height 10
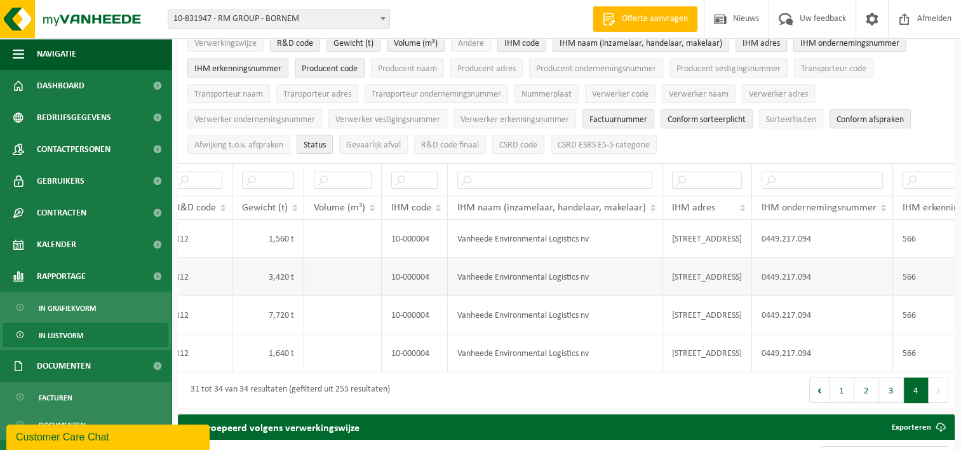
scroll to position [127, 0]
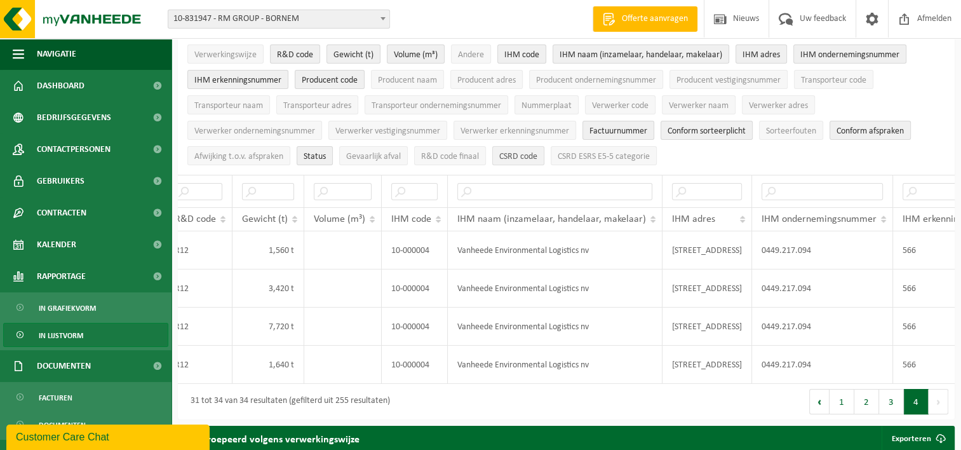
click at [534, 152] on span "CSRD code" at bounding box center [518, 157] width 38 height 10
click at [803, 132] on span "Sorteerfouten" at bounding box center [791, 131] width 50 height 10
click at [780, 107] on span "Verwerker adres" at bounding box center [778, 106] width 59 height 10
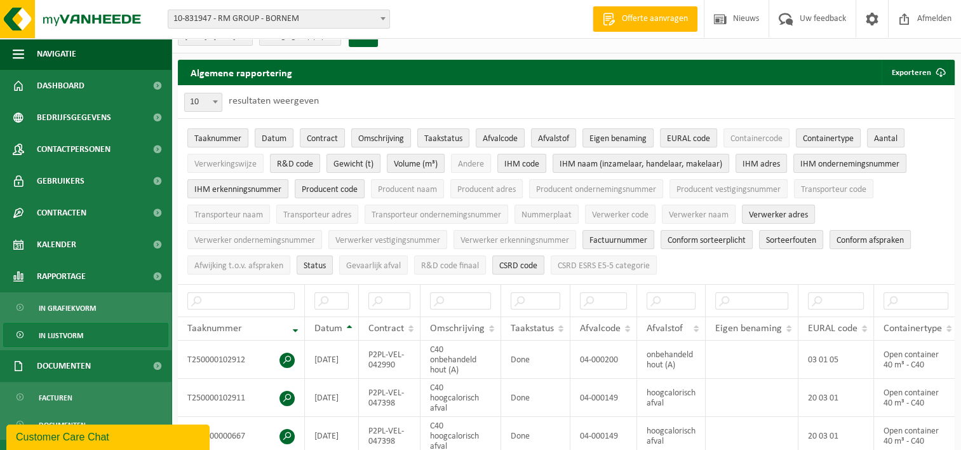
scroll to position [0, 0]
